Goal: Task Accomplishment & Management: Manage account settings

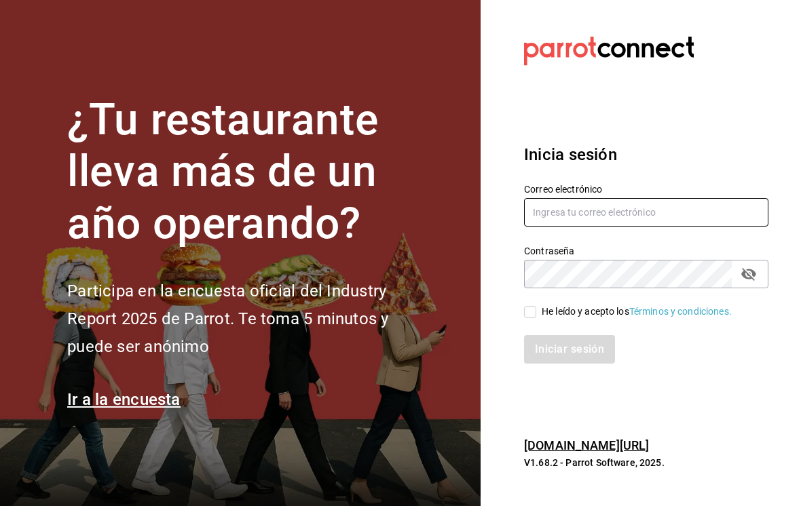
click at [642, 226] on input "text" at bounding box center [646, 212] width 244 height 29
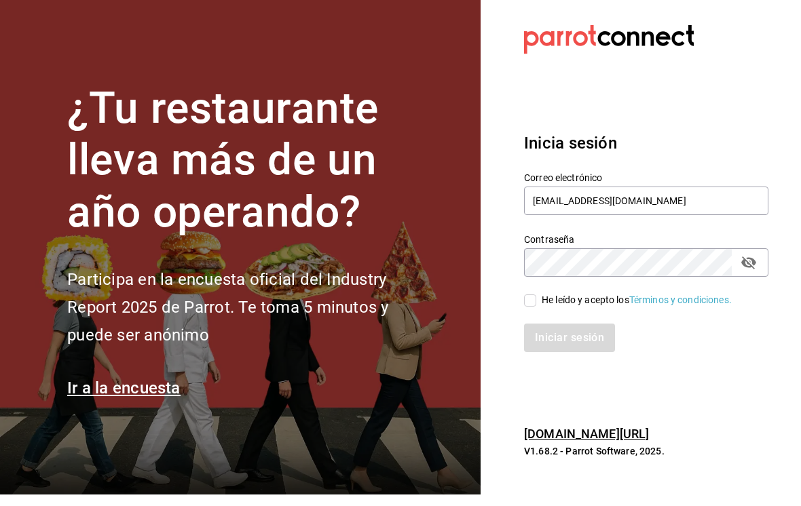
scroll to position [12, 0]
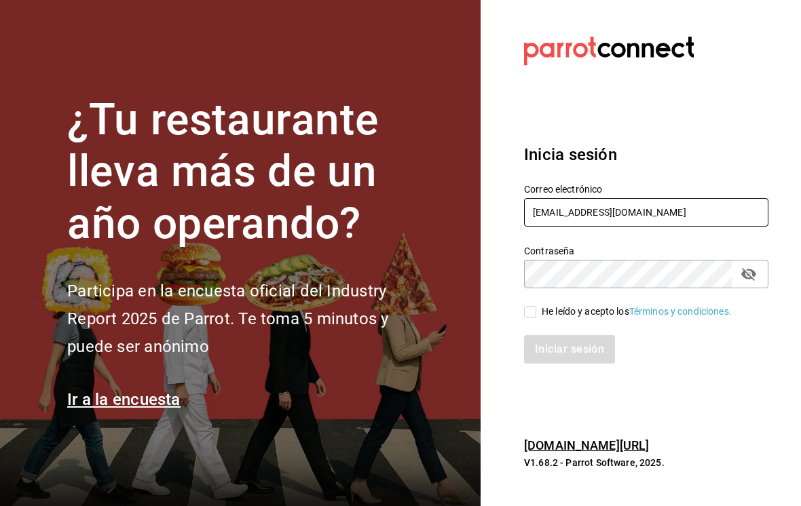
type input "[EMAIL_ADDRESS][DOMAIN_NAME]"
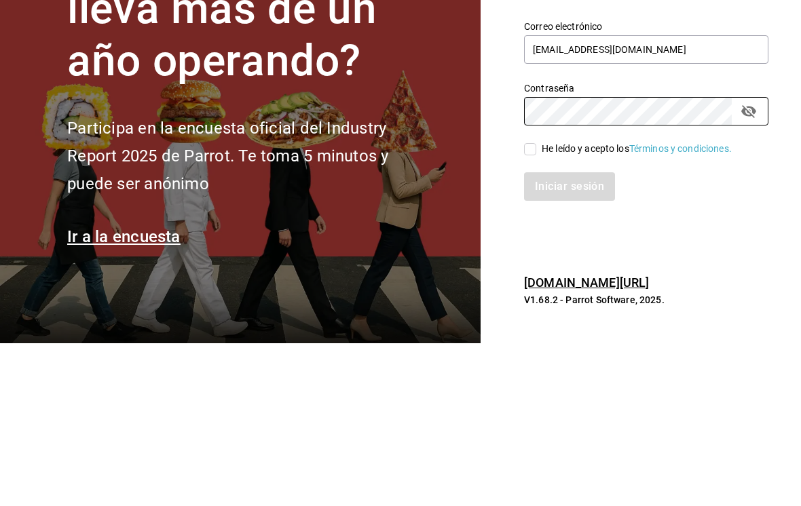
click at [529, 306] on input "He leído y acepto los Términos y condiciones." at bounding box center [530, 312] width 12 height 12
checkbox input "true"
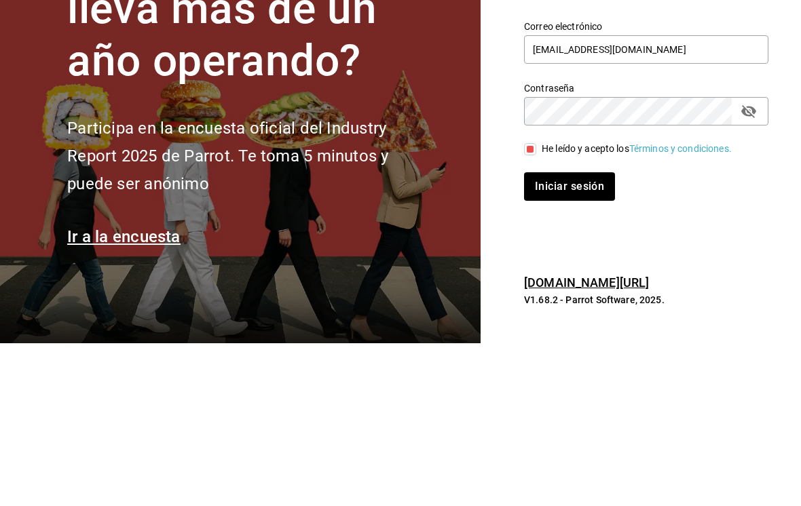
scroll to position [21, 0]
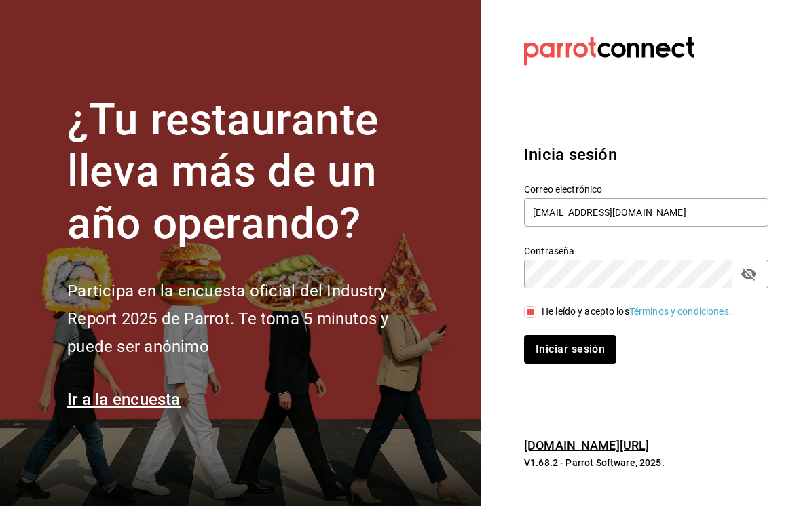
click at [597, 337] on button "Iniciar sesión" at bounding box center [570, 349] width 92 height 29
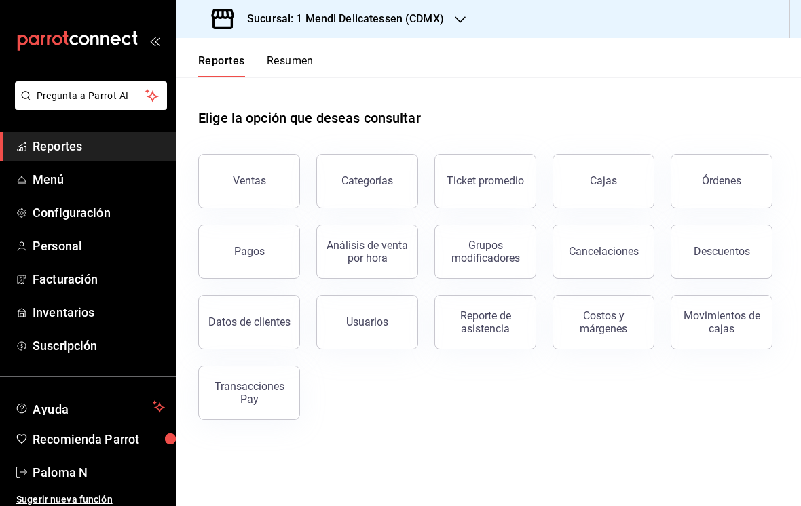
click at [73, 245] on span "Personal" at bounding box center [99, 246] width 132 height 18
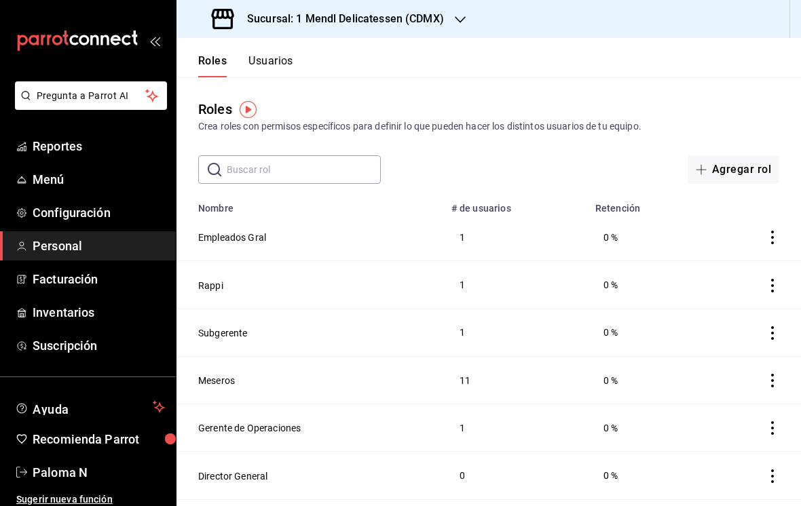
click at [548, 132] on div "Crea roles con permisos específicos para definir lo que pueden hacer los distin…" at bounding box center [488, 126] width 581 height 14
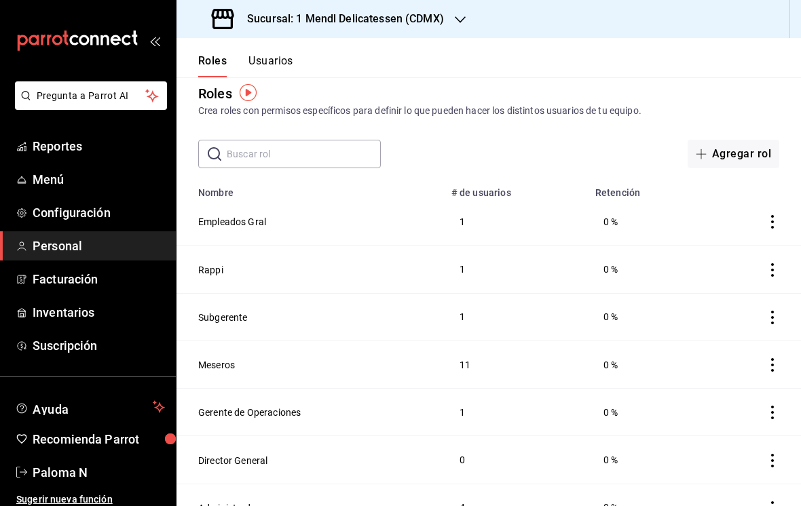
scroll to position [16, 0]
click at [322, 207] on td "Empleados Gral" at bounding box center [309, 222] width 267 height 48
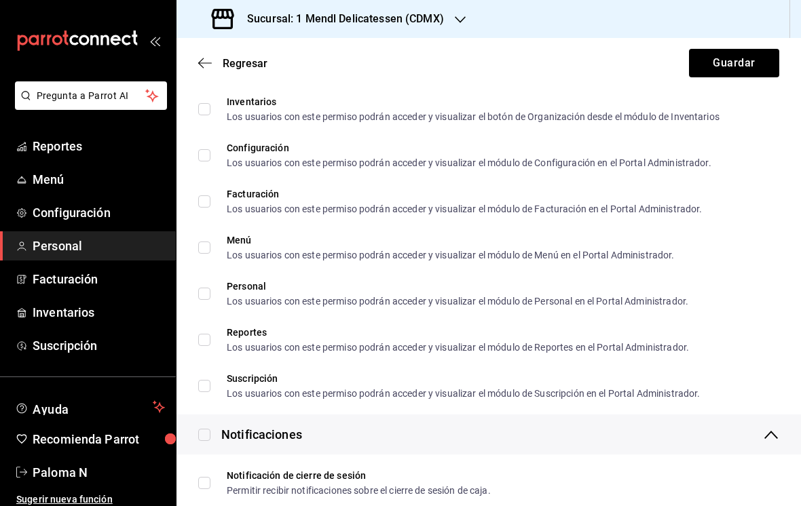
scroll to position [1046, 0]
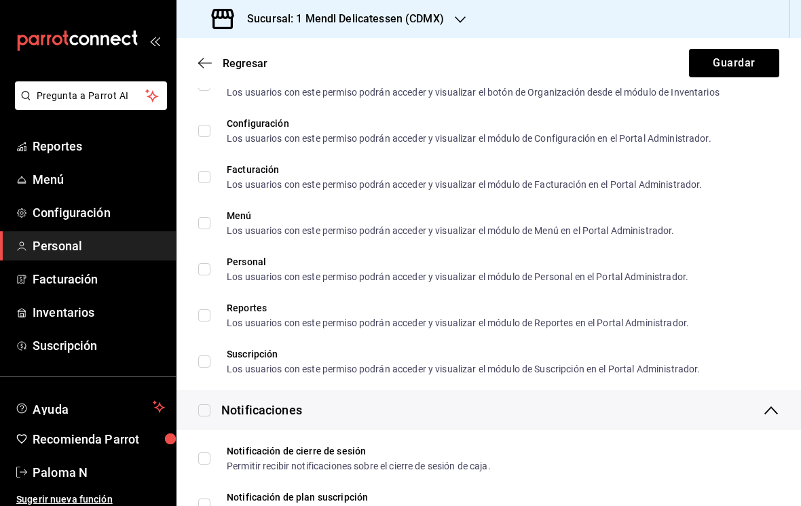
click at [207, 58] on icon "button" at bounding box center [205, 63] width 14 height 12
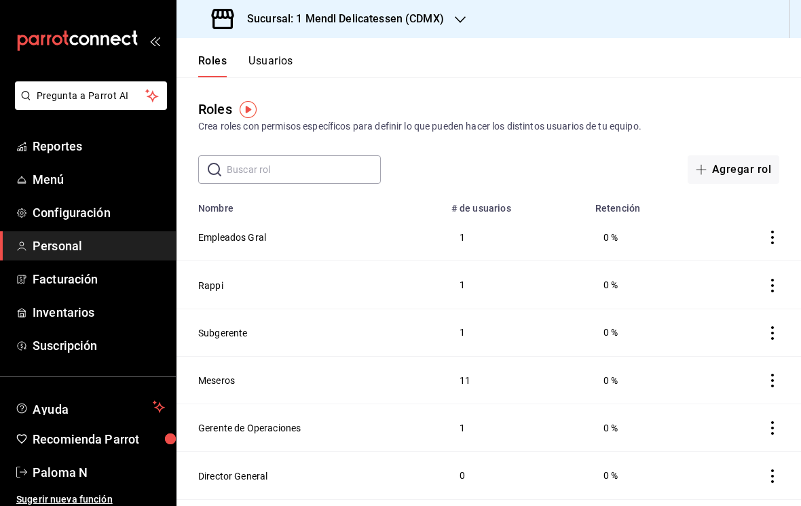
click at [319, 370] on td "Meseros" at bounding box center [309, 380] width 267 height 48
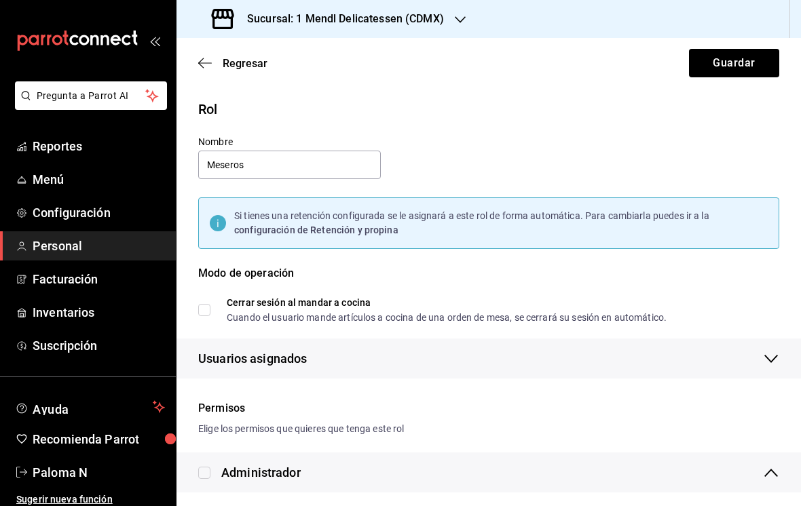
checkbox input "true"
click at [207, 57] on icon "button" at bounding box center [205, 63] width 14 height 12
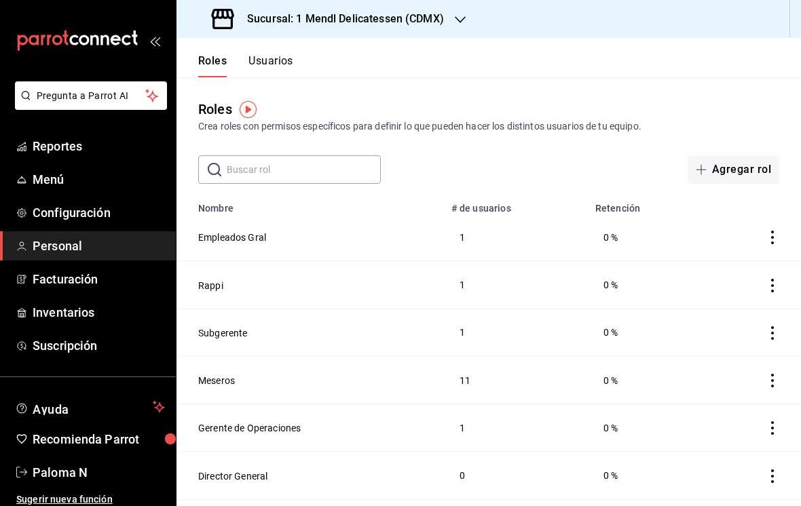
click at [281, 49] on div "Roles Usuarios" at bounding box center [234, 57] width 117 height 39
click at [273, 56] on button "Usuarios" at bounding box center [270, 65] width 45 height 23
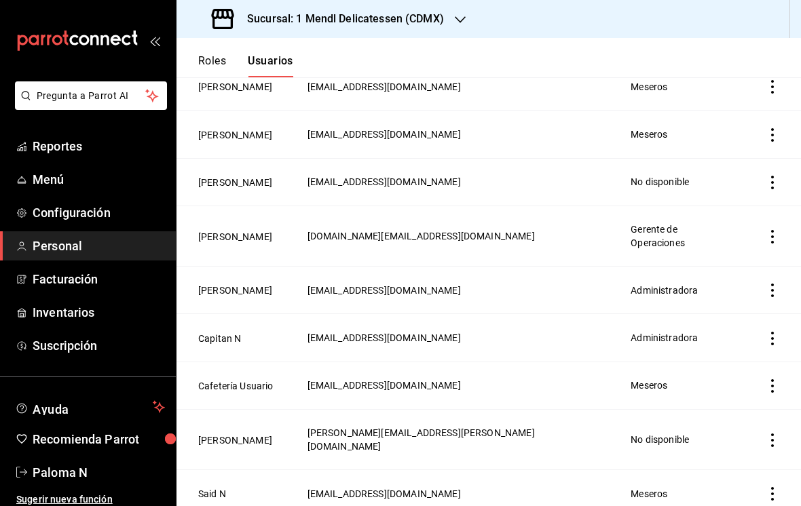
scroll to position [473, 0]
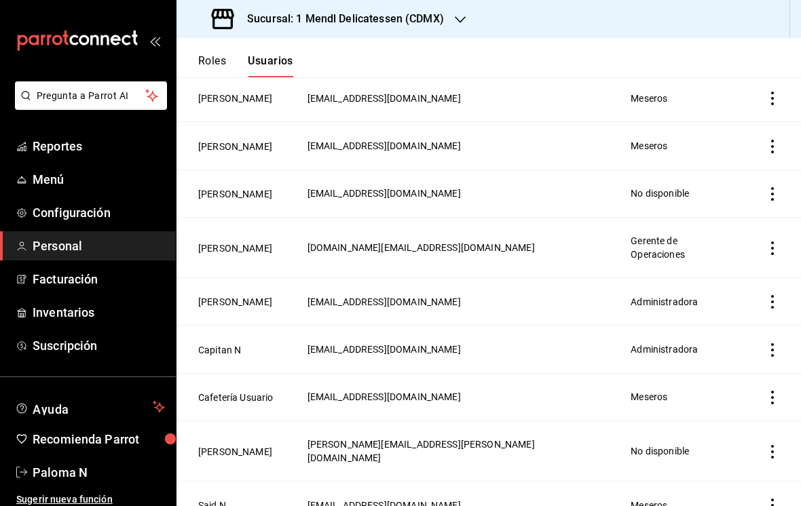
click at [453, 326] on td "[EMAIL_ADDRESS][DOMAIN_NAME]" at bounding box center [461, 350] width 324 height 48
click at [770, 343] on icon "actions" at bounding box center [773, 350] width 14 height 14
click at [390, 350] on div at bounding box center [400, 253] width 801 height 506
click at [216, 343] on button "Capitan N" at bounding box center [219, 350] width 43 height 14
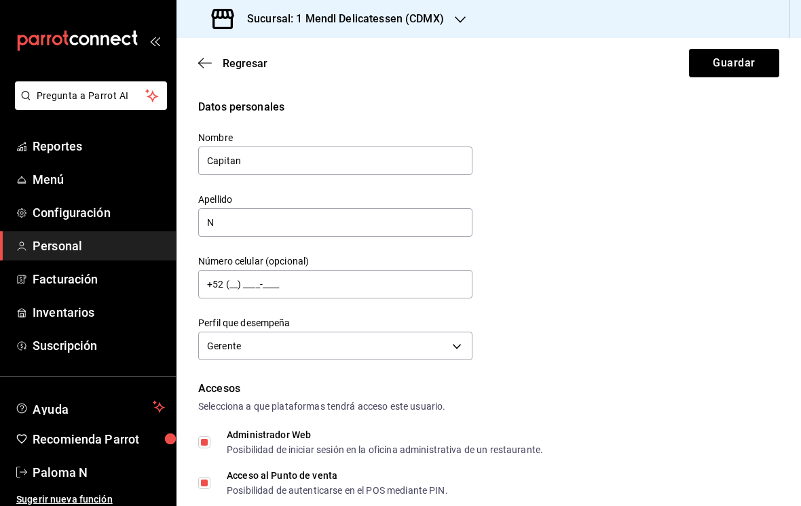
click at [201, 57] on icon "button" at bounding box center [205, 63] width 14 height 12
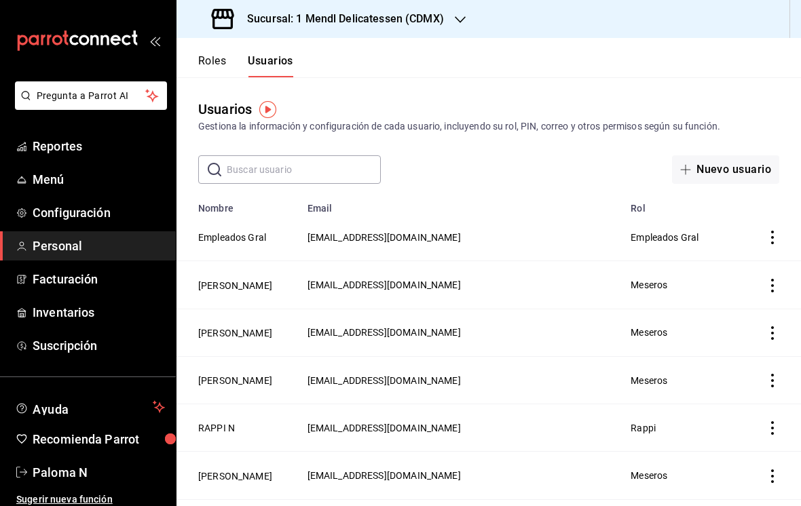
click at [516, 223] on td "[EMAIL_ADDRESS][DOMAIN_NAME]" at bounding box center [461, 238] width 324 height 48
click at [250, 231] on button "Empleados Gral" at bounding box center [232, 238] width 68 height 14
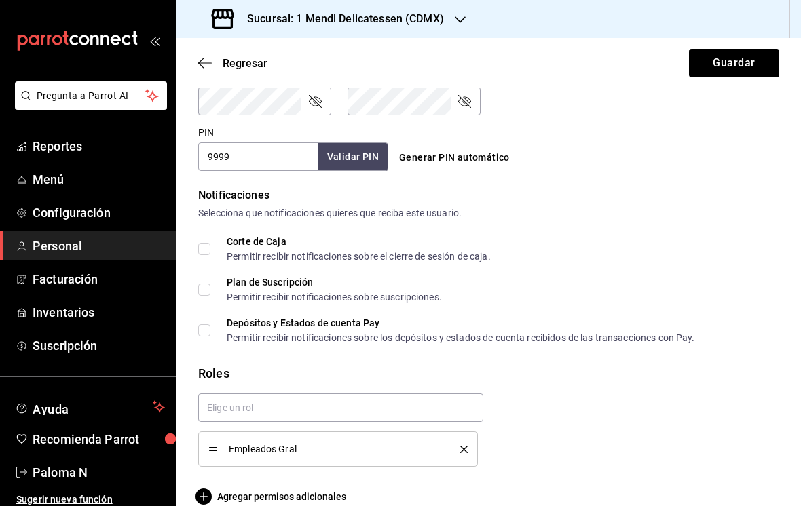
scroll to position [602, 0]
click at [252, 145] on input "9999" at bounding box center [257, 157] width 119 height 29
click at [200, 60] on icon "button" at bounding box center [205, 63] width 14 height 12
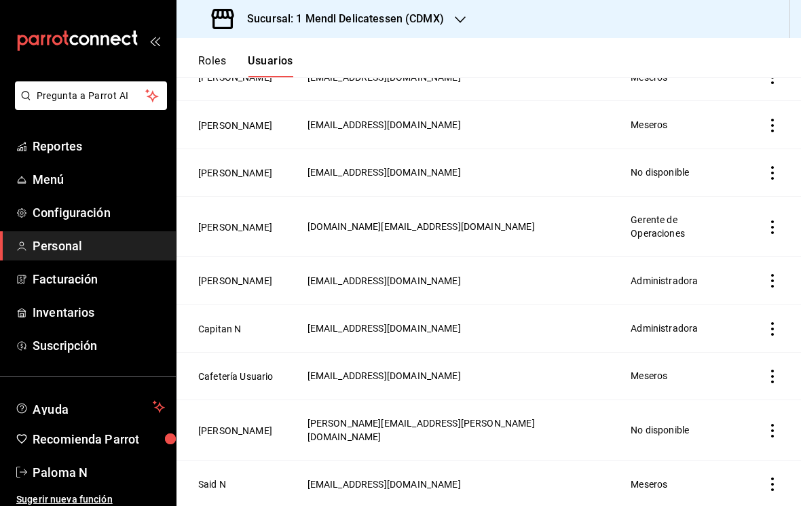
scroll to position [500, 0]
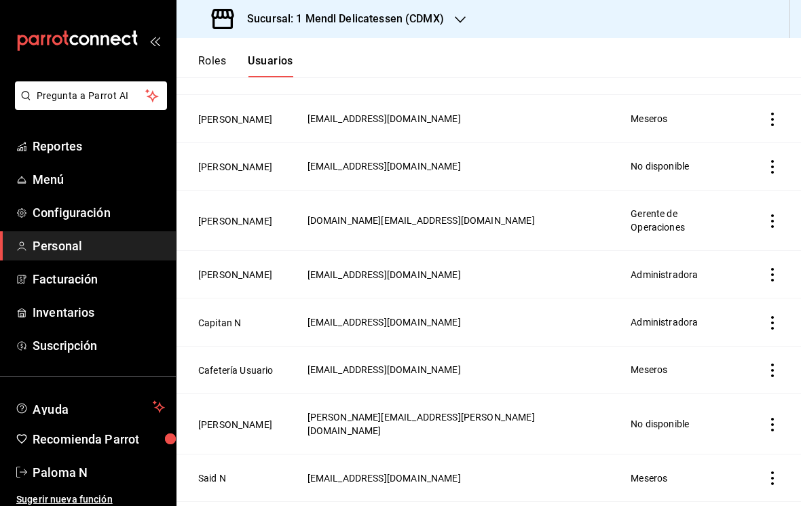
click at [199, 316] on button "Capitan N" at bounding box center [219, 323] width 43 height 14
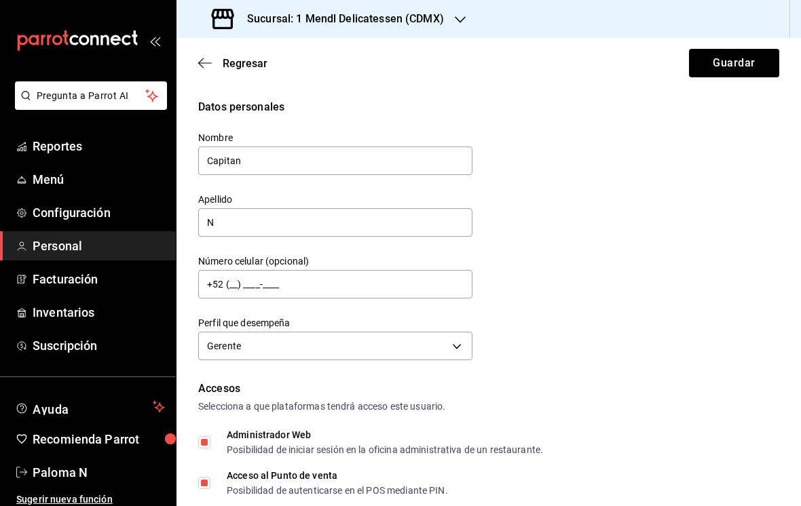
click at [265, 438] on div "Administrador Web" at bounding box center [385, 435] width 316 height 10
click at [210, 438] on input "Administrador Web Posibilidad de iniciar sesión en la oficina administrativa de…" at bounding box center [204, 442] width 12 height 12
click at [209, 445] on input "Administrador Web Posibilidad de iniciar sesión en la oficina administrativa de…" at bounding box center [204, 442] width 12 height 12
checkbox input "true"
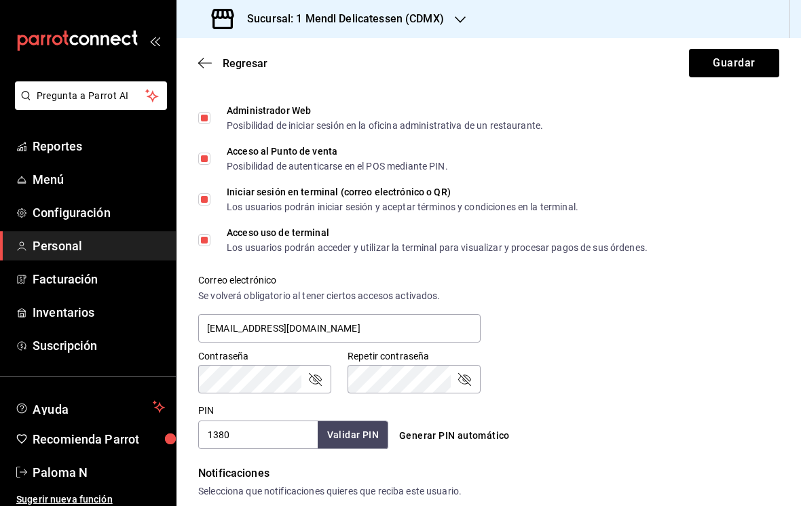
scroll to position [406, 0]
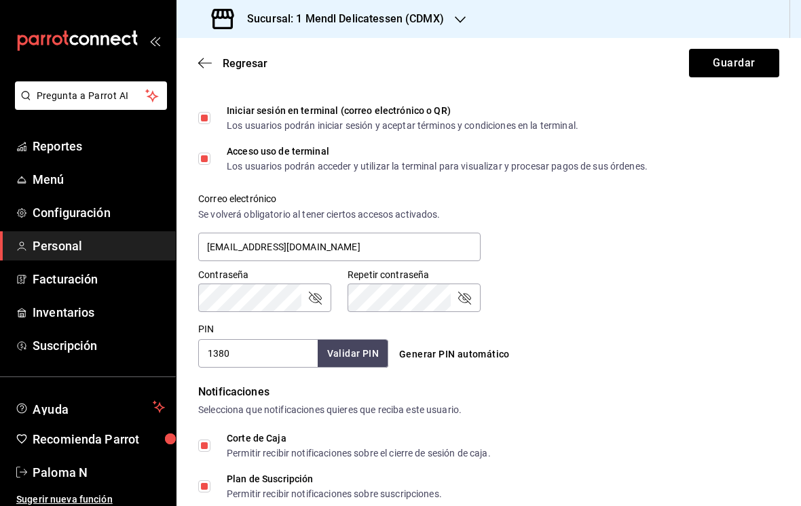
click at [251, 355] on input "1380" at bounding box center [257, 353] width 119 height 29
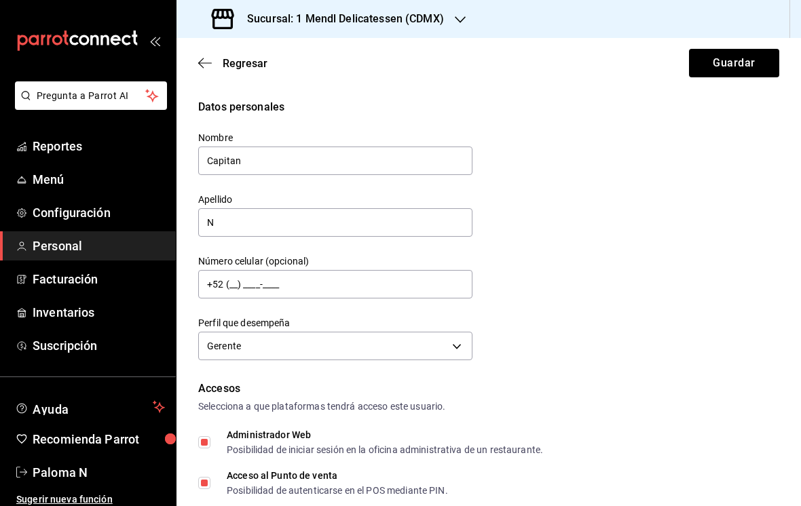
scroll to position [0, 0]
type input "1381"
click at [721, 49] on button "Guardar" at bounding box center [734, 63] width 90 height 29
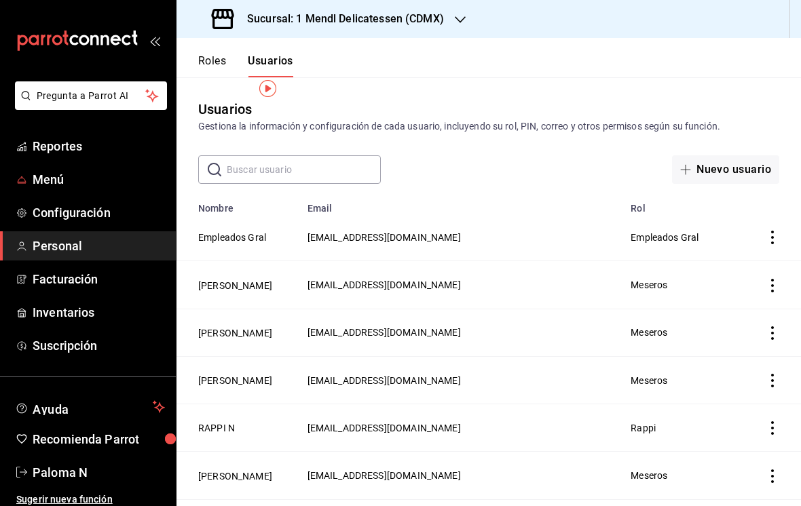
click at [52, 183] on span "Menú" at bounding box center [99, 179] width 132 height 18
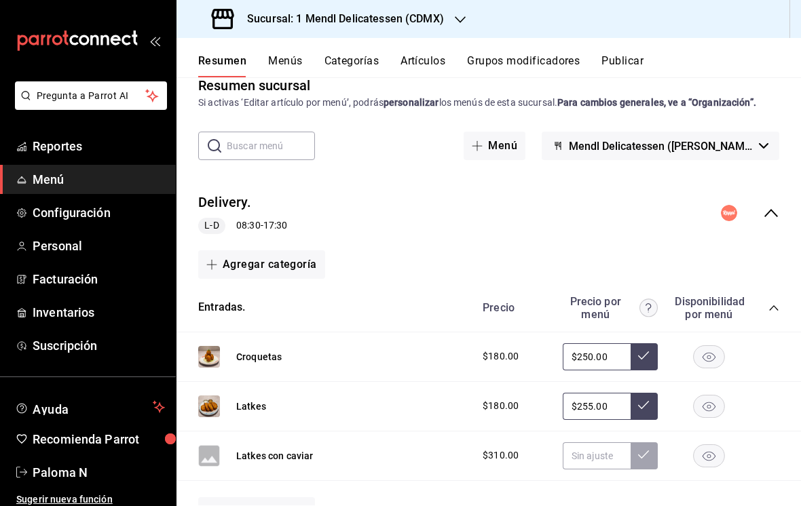
scroll to position [21, 0]
